Goal: Find specific page/section: Find specific page/section

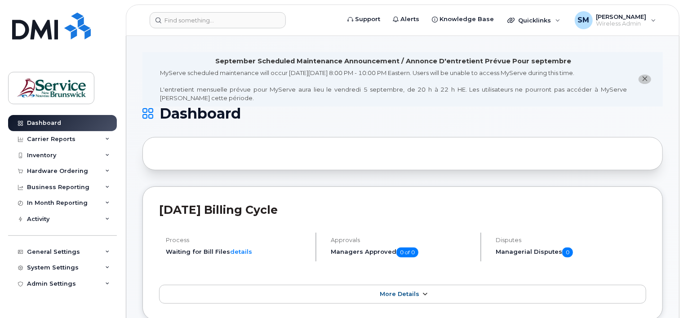
drag, startPoint x: 600, startPoint y: 0, endPoint x: 546, endPoint y: 285, distance: 289.9
click at [546, 285] on link "More Details" at bounding box center [402, 294] width 487 height 19
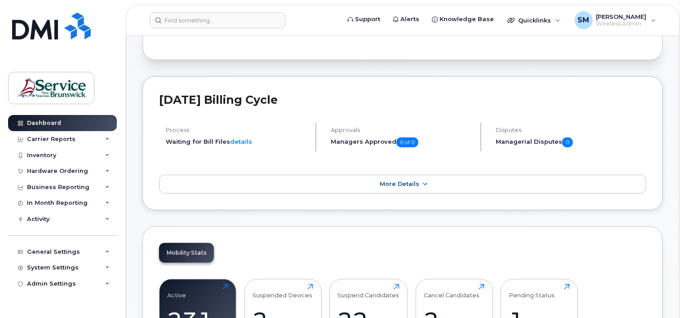
scroll to position [135, 0]
